Goal: Information Seeking & Learning: Learn about a topic

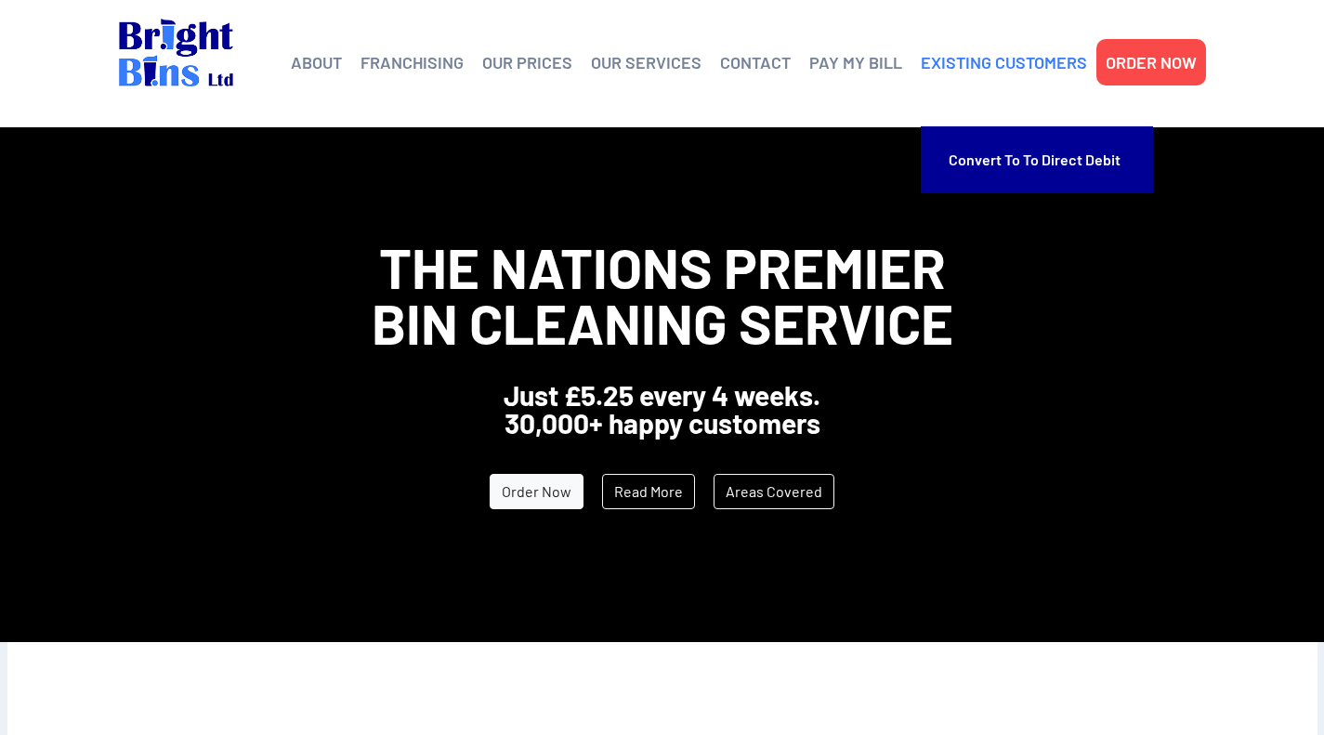
click at [1028, 64] on link "EXISTING CUSTOMERS" at bounding box center [1004, 62] width 166 height 28
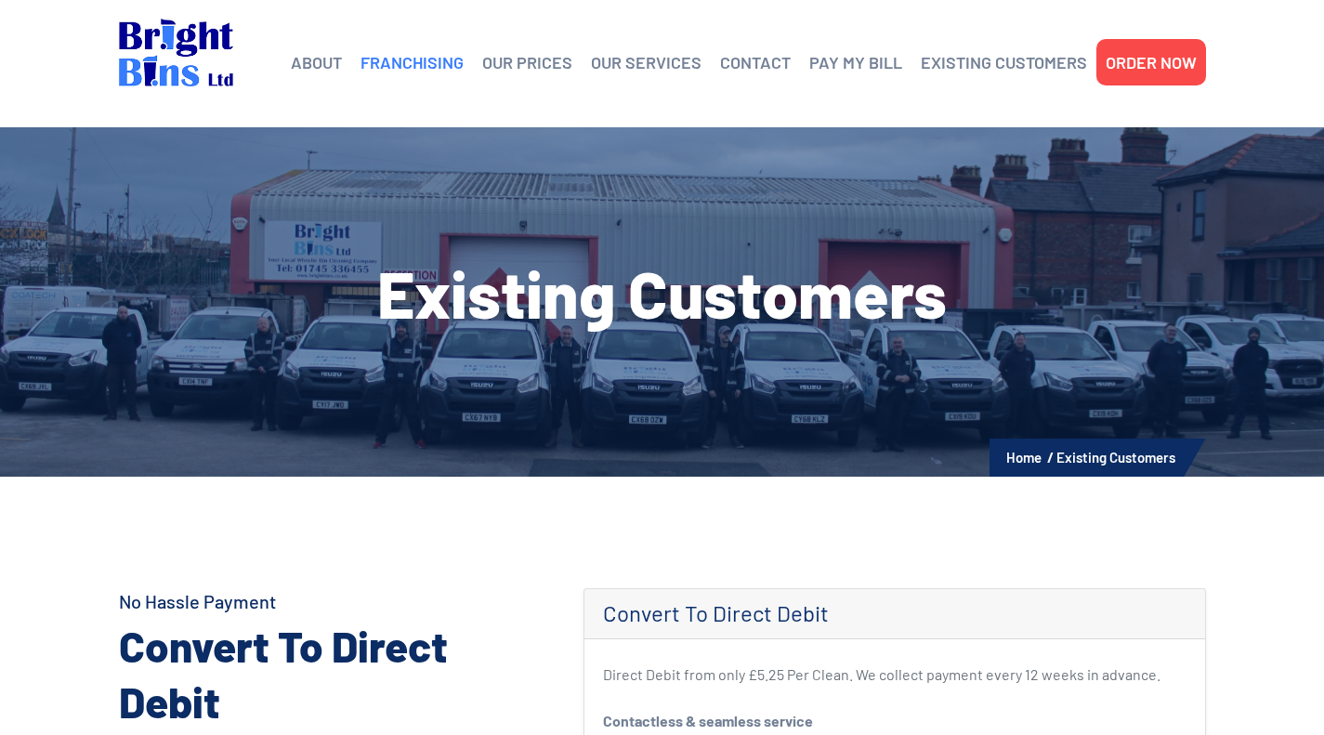
click at [419, 63] on link "FRANCHISING" at bounding box center [411, 62] width 103 height 28
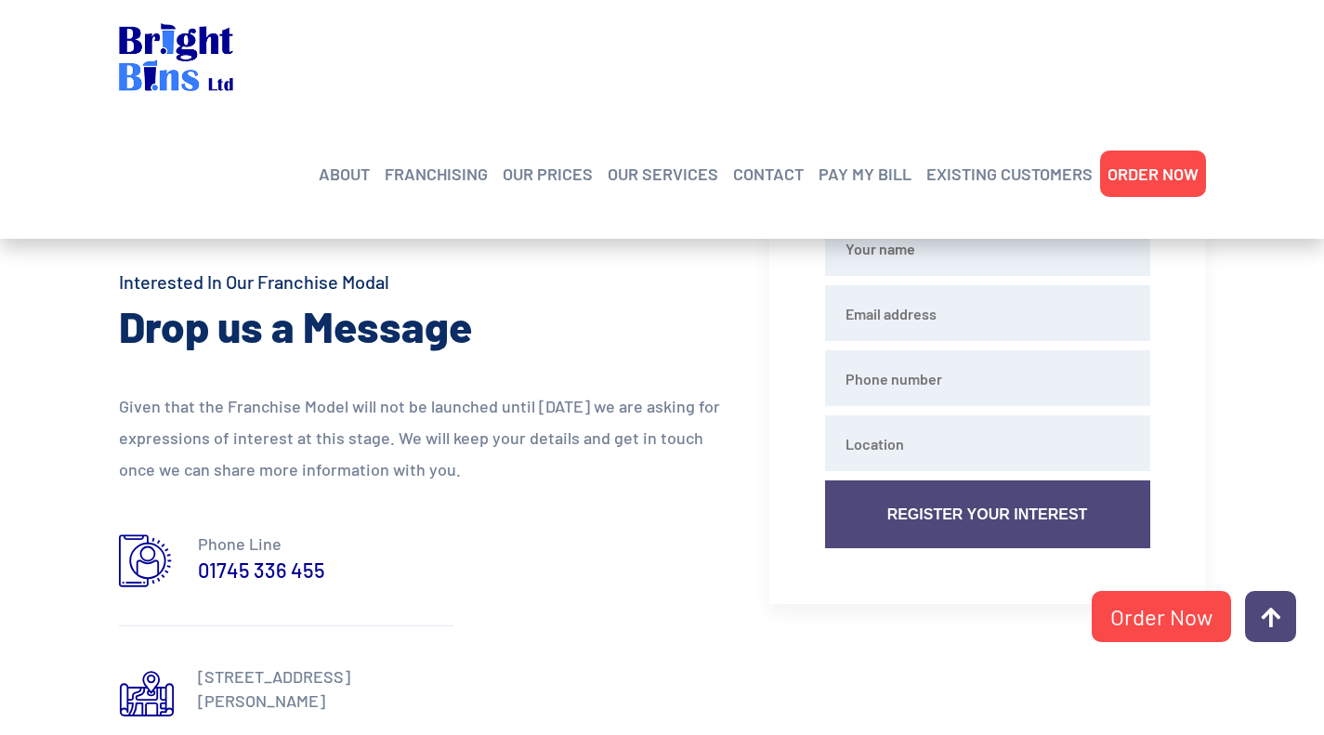
scroll to position [1765, 0]
